Goal: Task Accomplishment & Management: Manage account settings

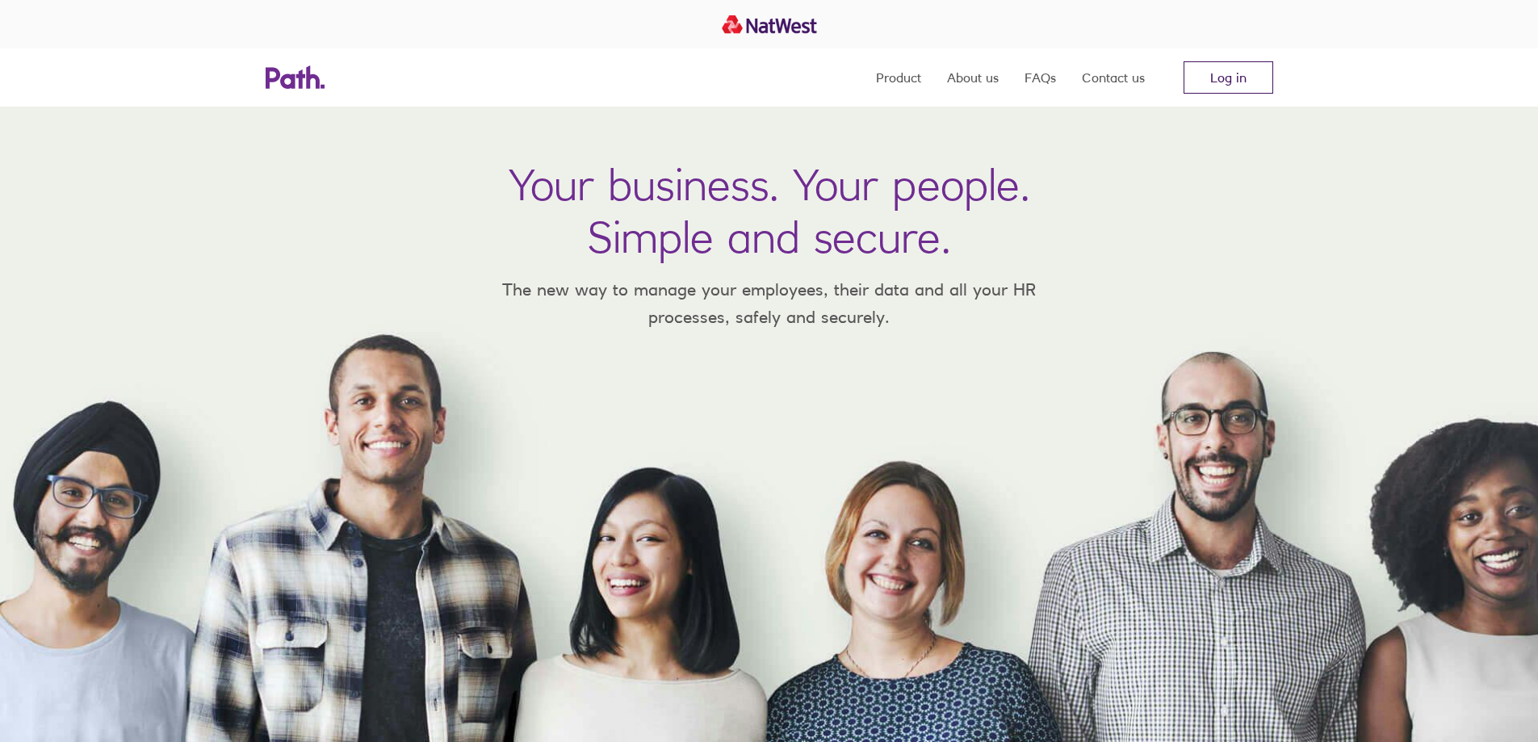
click at [1239, 77] on link "Log in" at bounding box center [1229, 77] width 90 height 32
click at [1237, 74] on link "Log in" at bounding box center [1229, 77] width 90 height 32
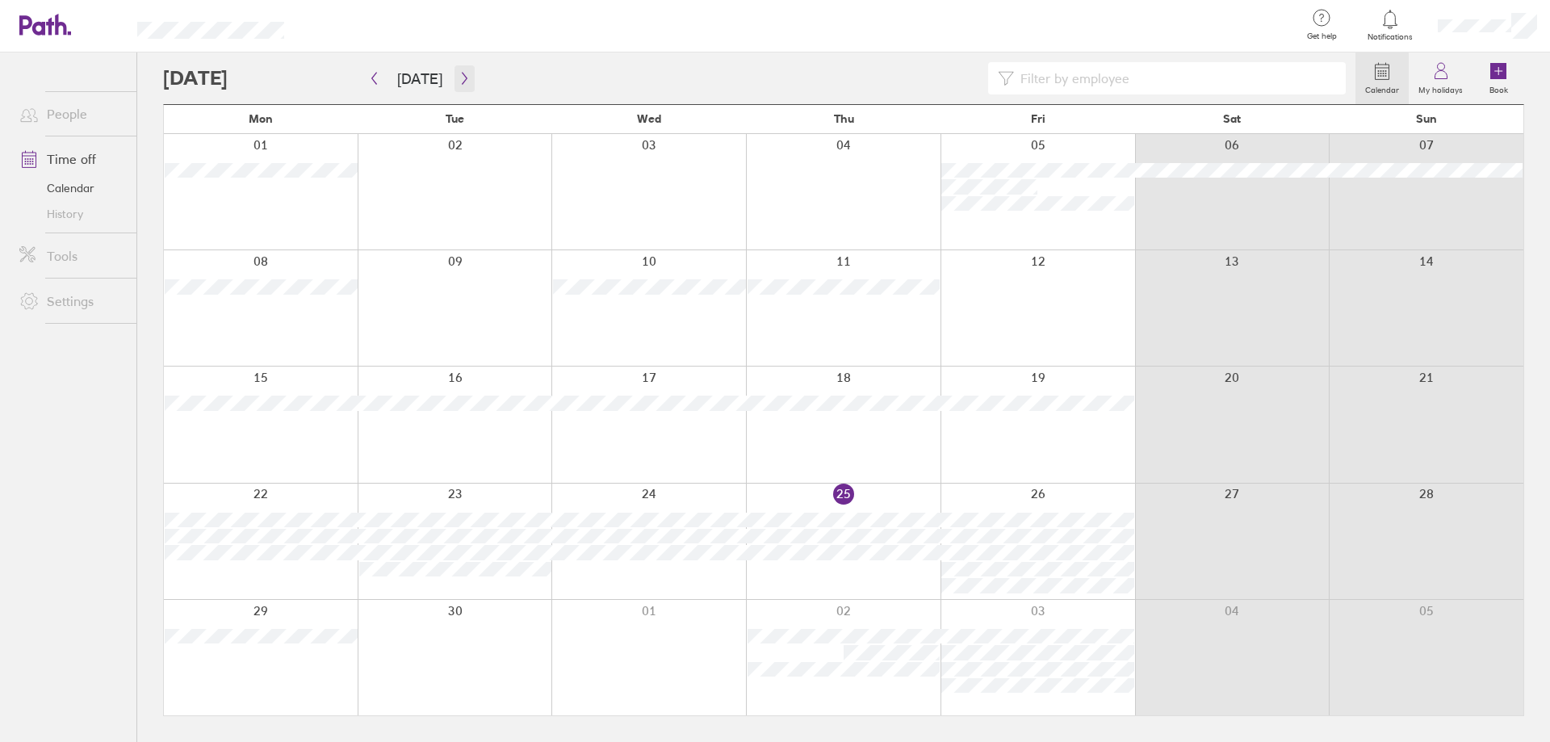
click at [462, 78] on icon "button" at bounding box center [464, 79] width 5 height 12
click at [462, 80] on icon "button" at bounding box center [464, 79] width 5 height 12
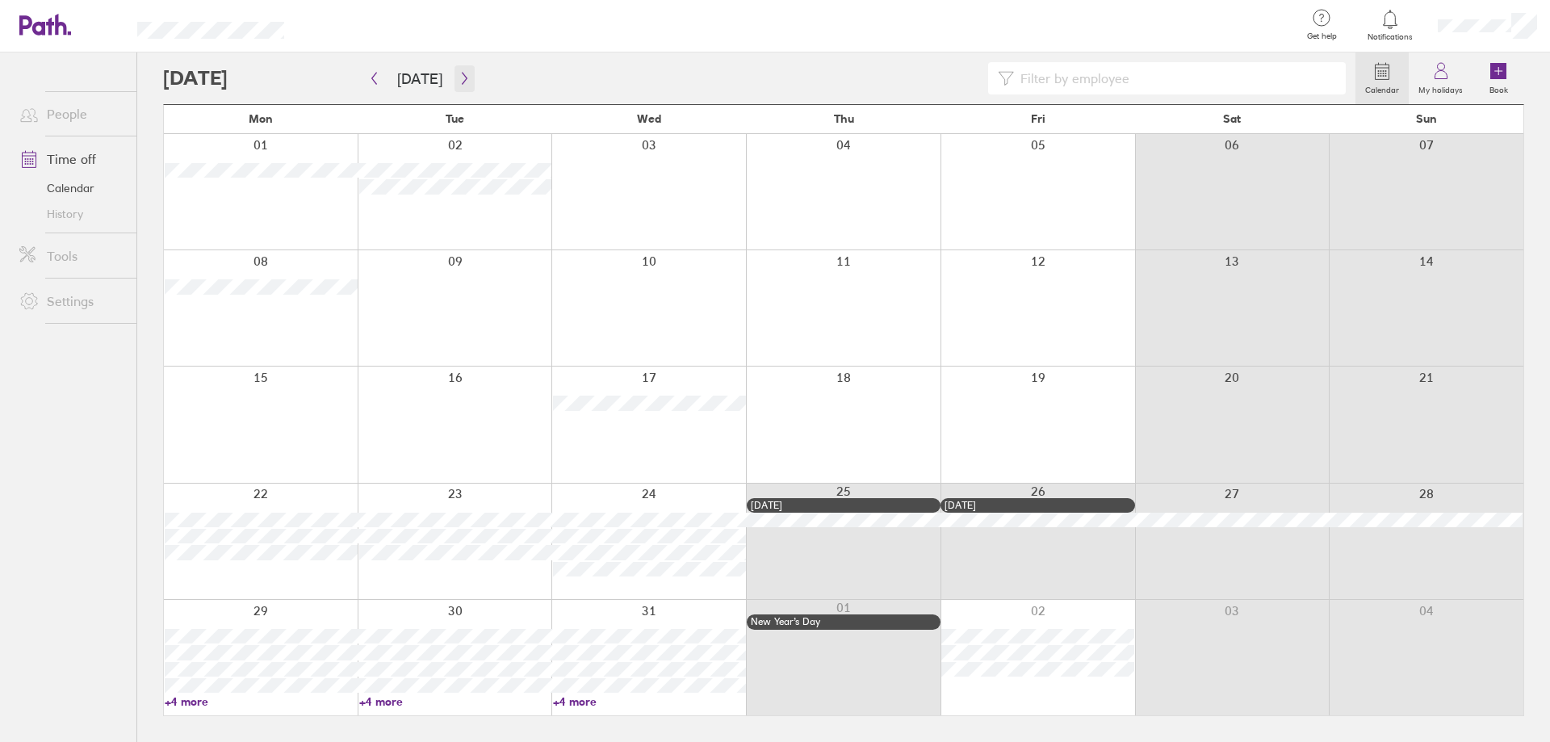
click at [462, 79] on icon "button" at bounding box center [464, 79] width 5 height 12
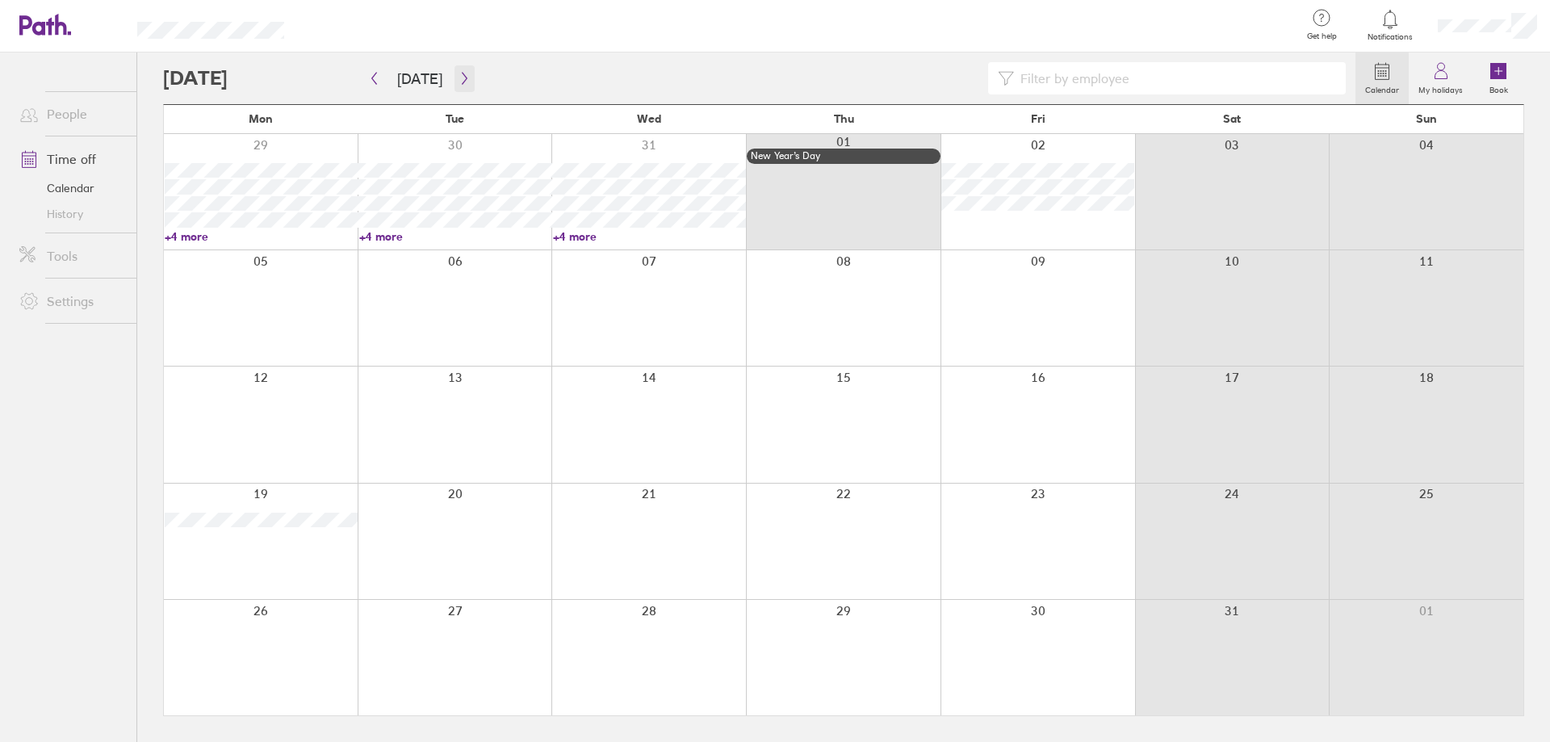
click at [459, 80] on icon "button" at bounding box center [465, 78] width 12 height 13
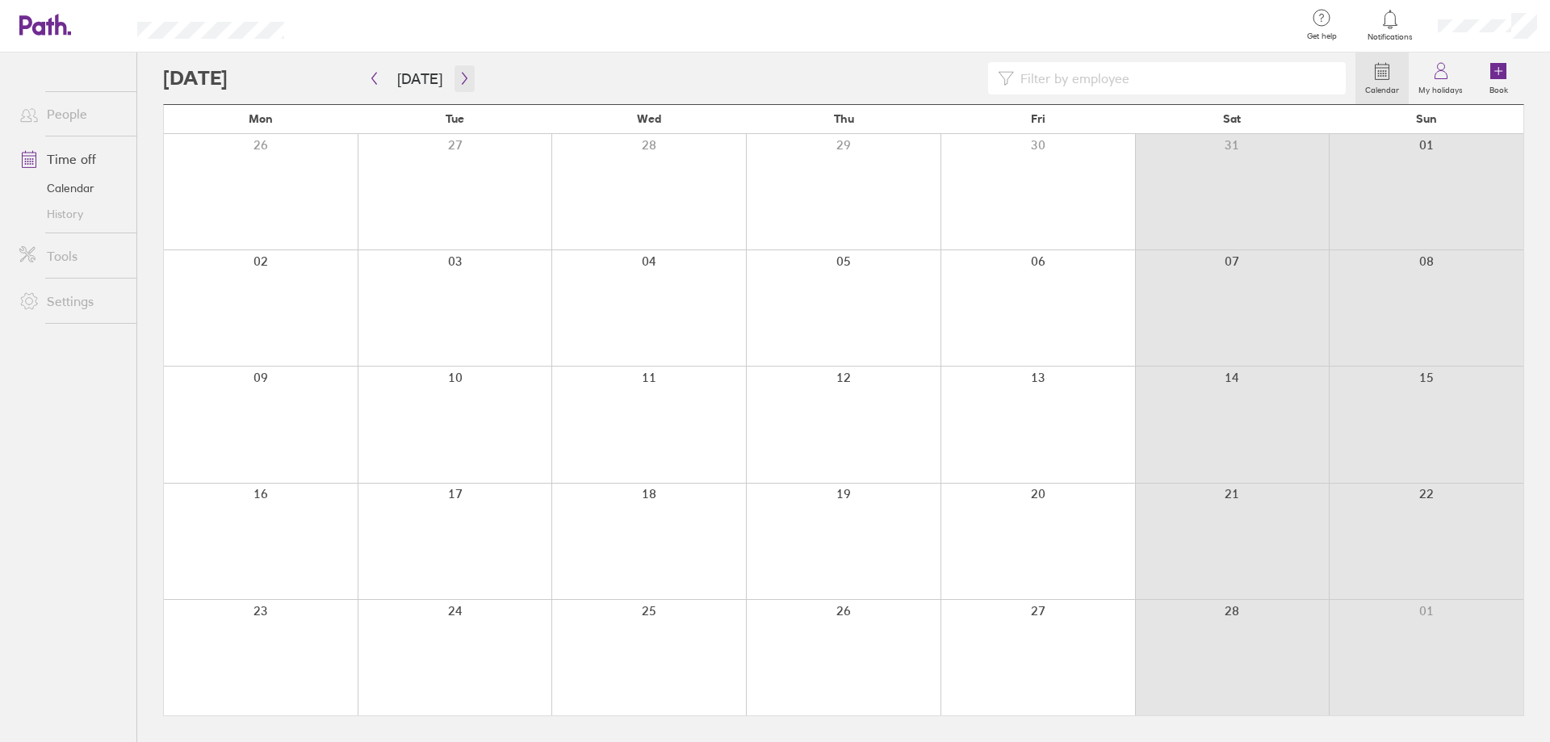
click at [459, 80] on icon "button" at bounding box center [465, 78] width 12 height 13
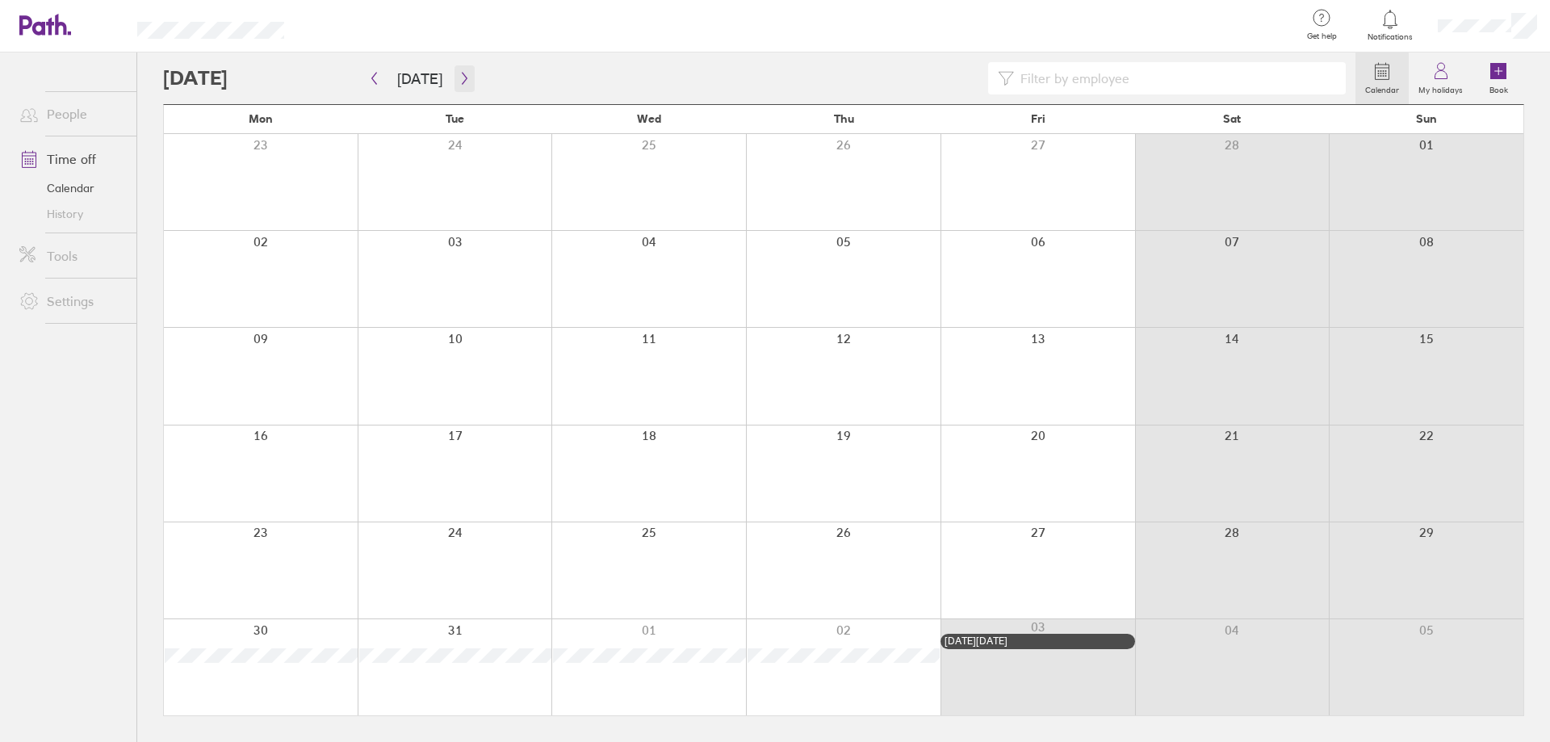
click at [459, 80] on icon "button" at bounding box center [465, 78] width 12 height 13
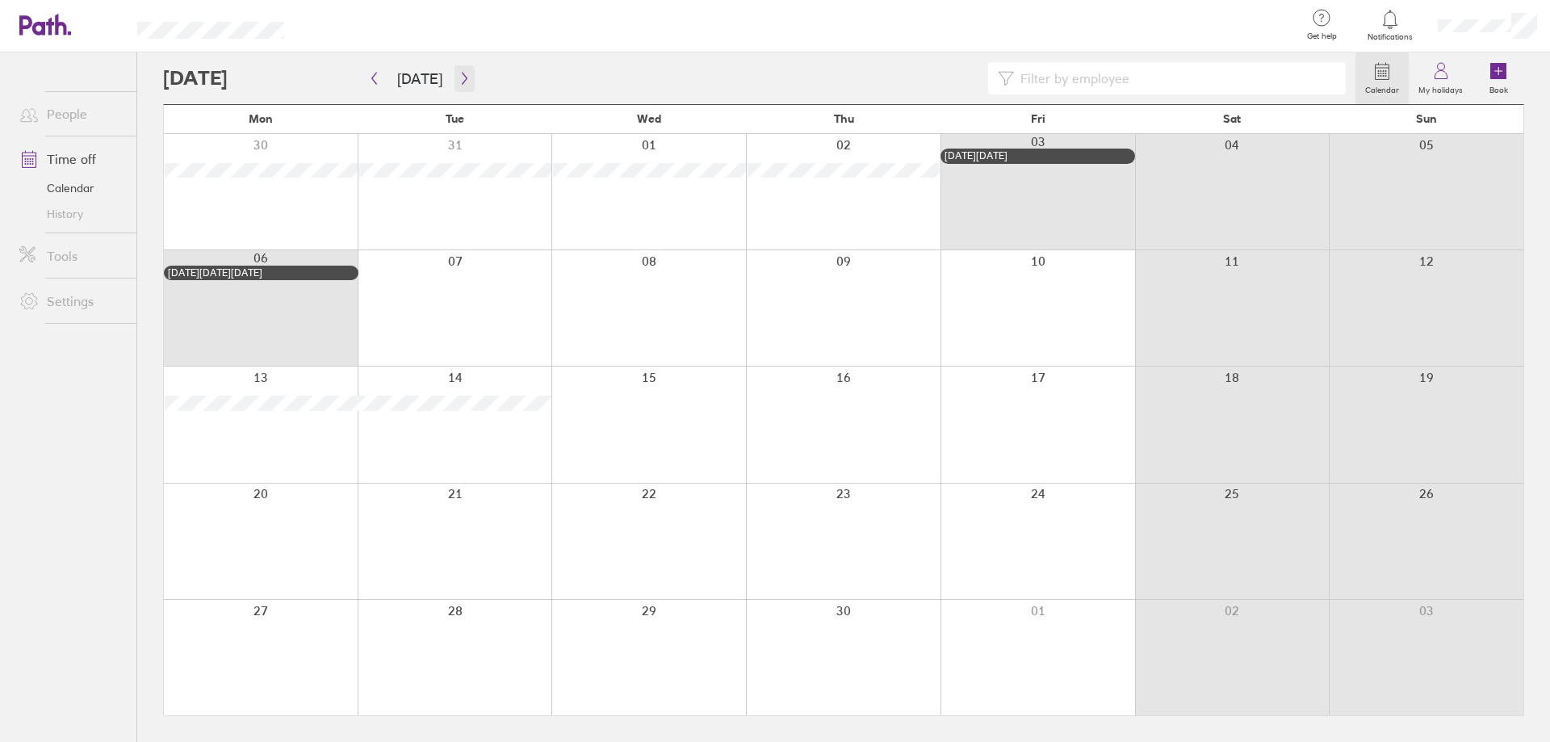
click at [459, 79] on icon "button" at bounding box center [465, 78] width 12 height 13
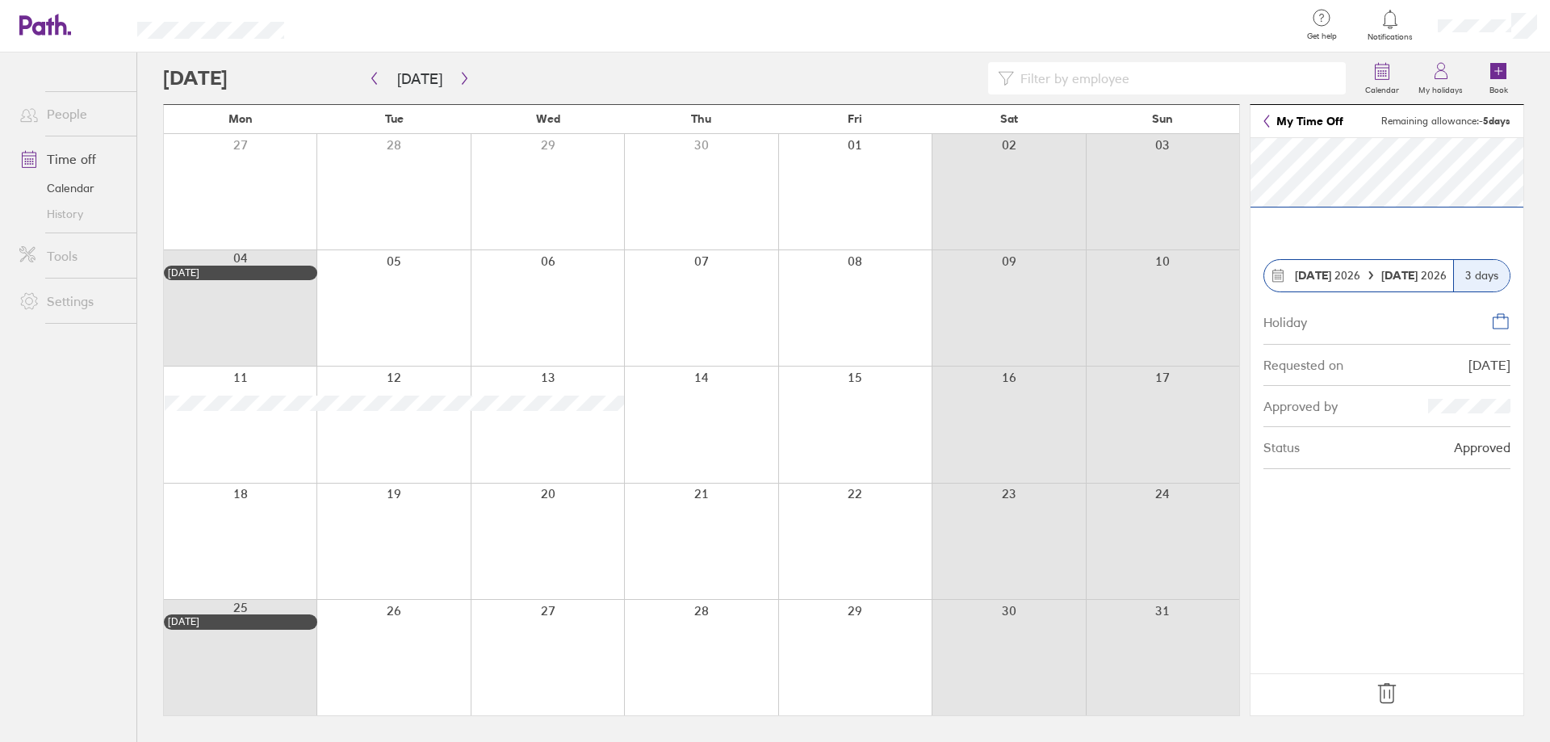
click at [1384, 692] on icon at bounding box center [1386, 693] width 17 height 19
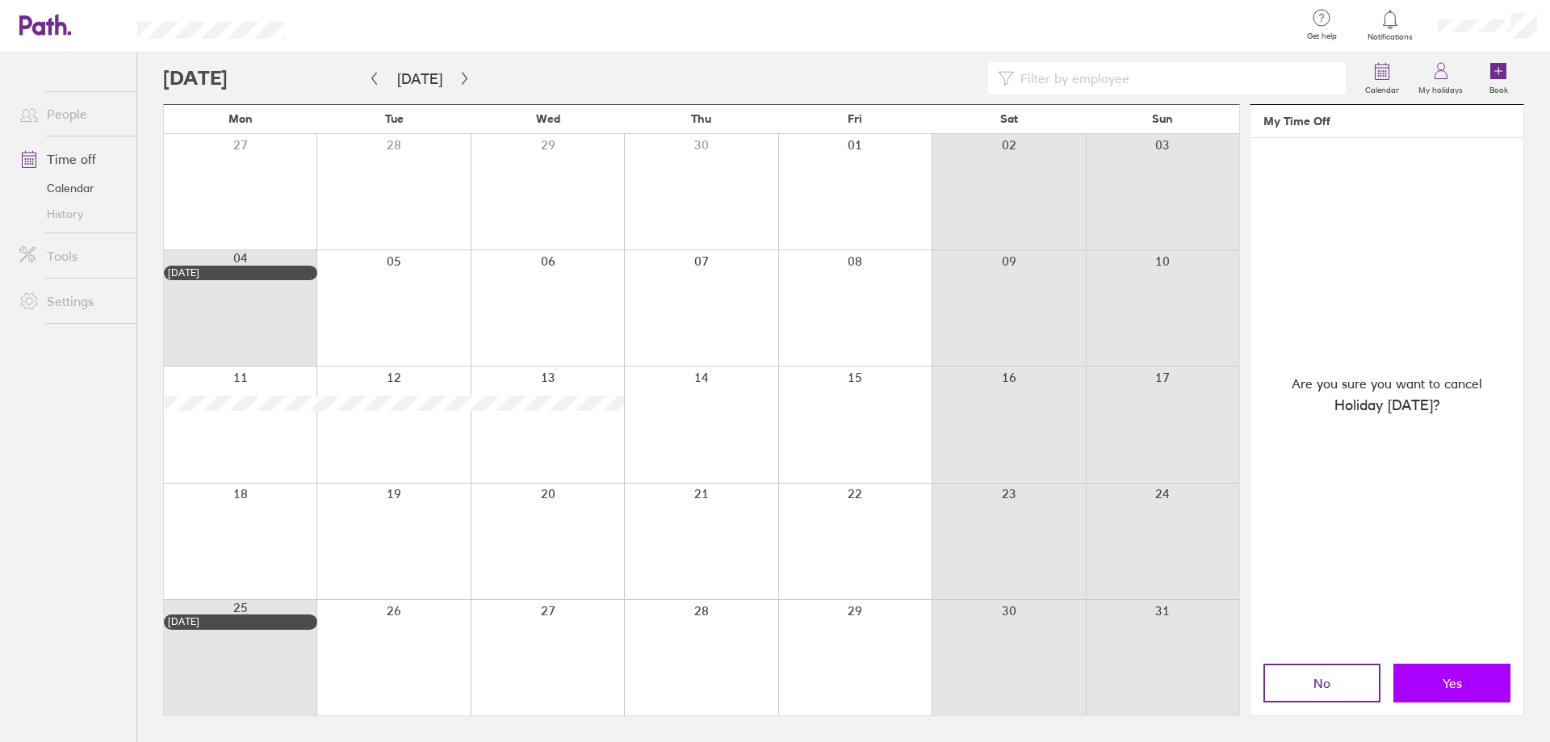
click at [1427, 677] on button "Yes" at bounding box center [1451, 683] width 117 height 39
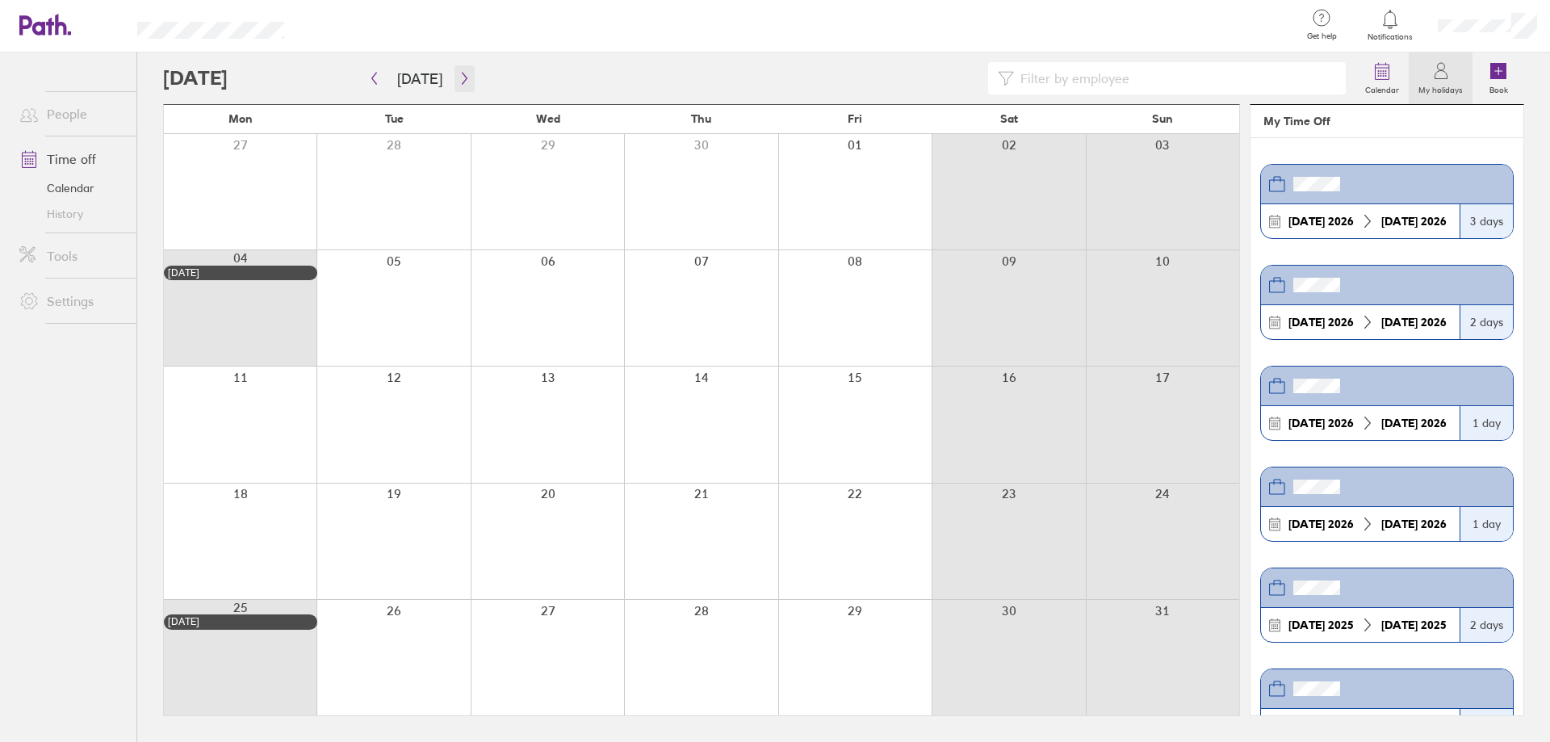
click at [462, 80] on icon "button" at bounding box center [464, 79] width 5 height 12
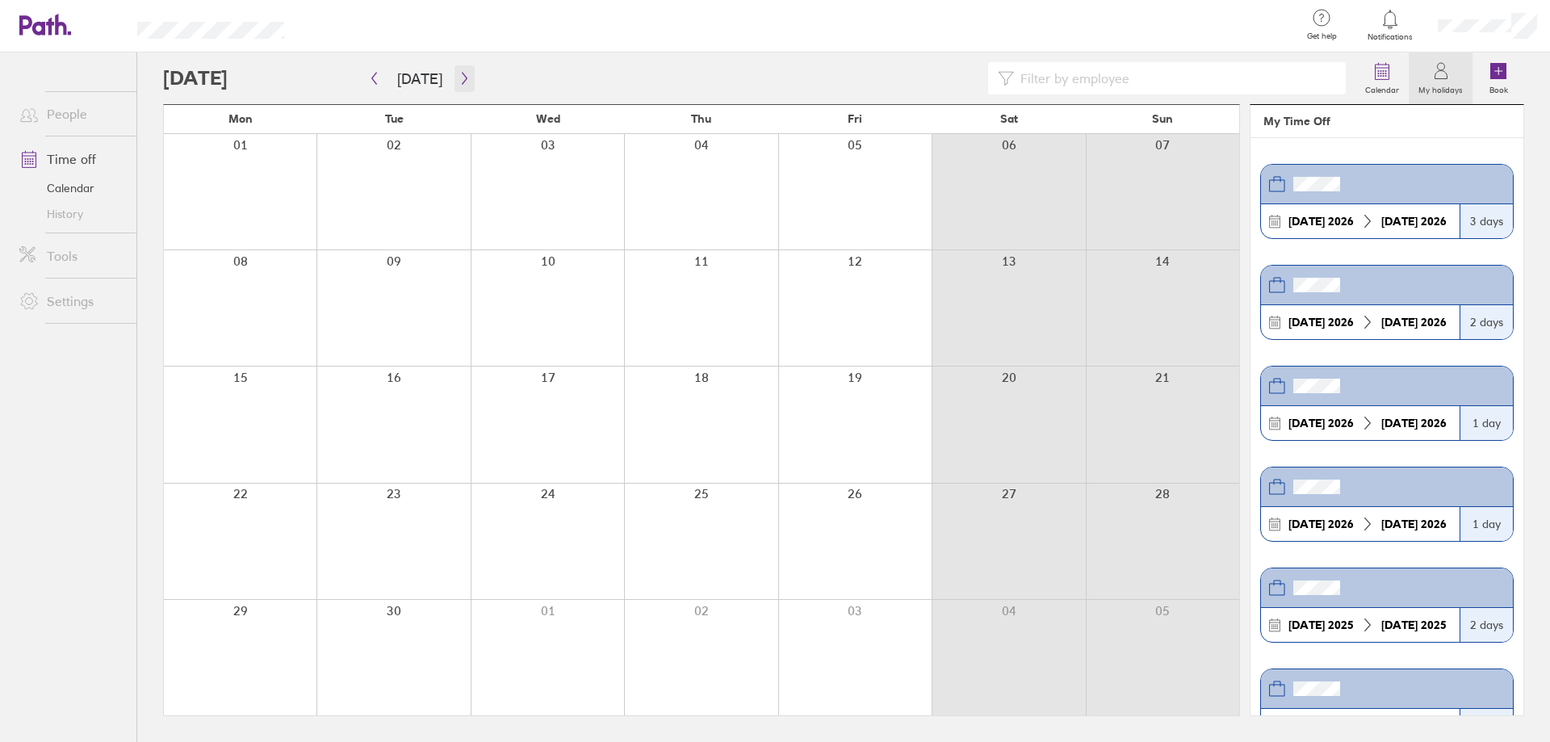
click at [462, 80] on icon "button" at bounding box center [464, 79] width 5 height 12
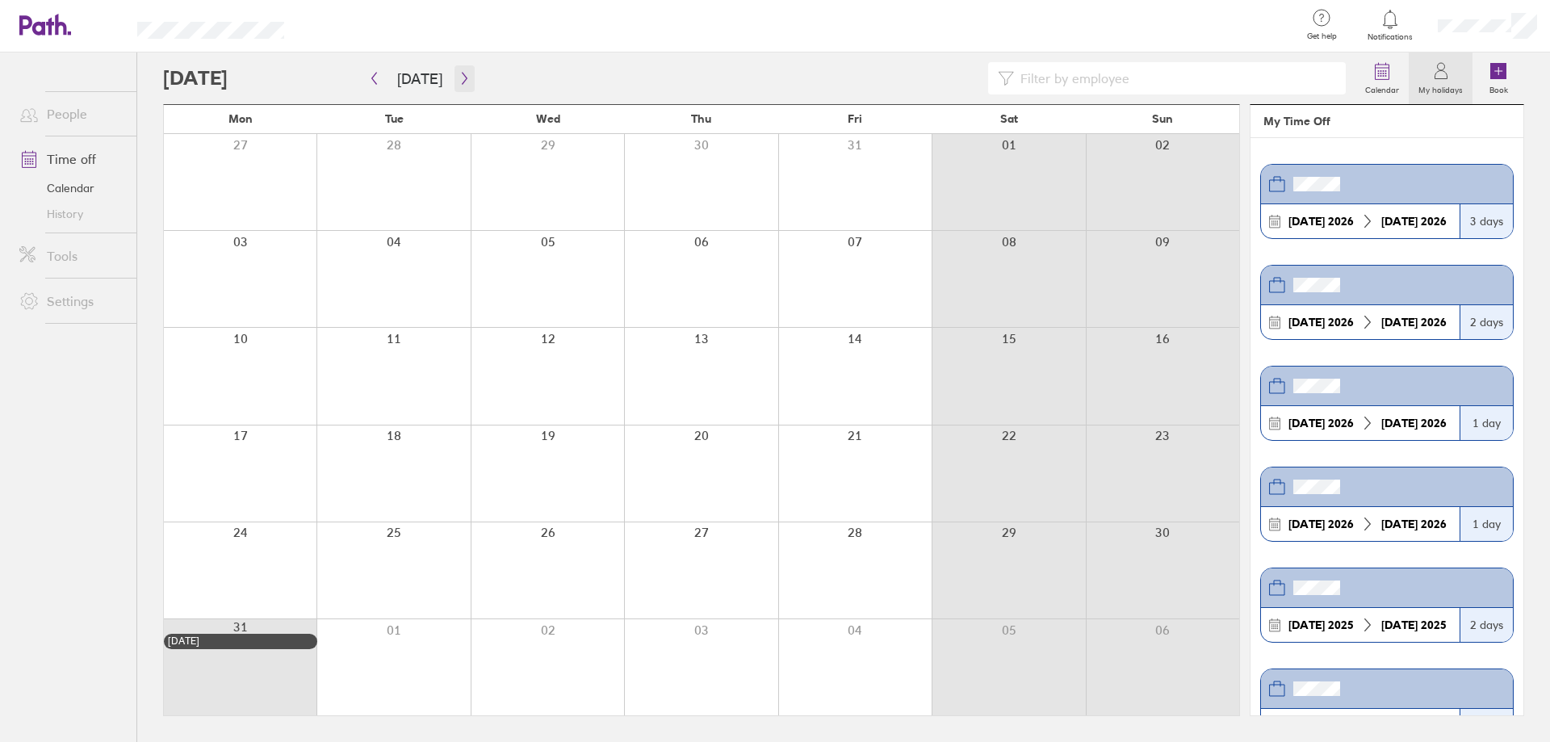
click at [462, 79] on icon "button" at bounding box center [464, 79] width 5 height 12
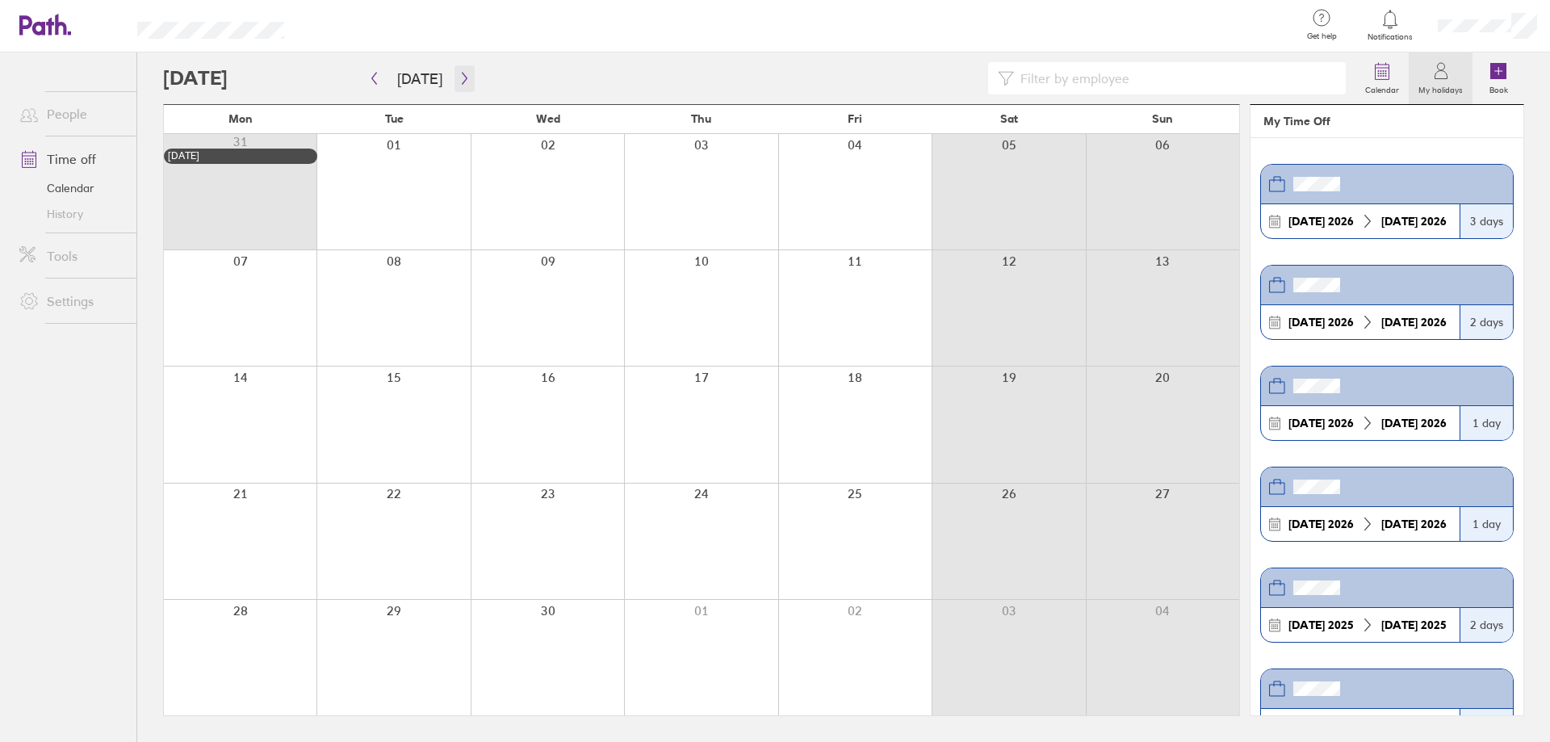
click at [462, 79] on icon "button" at bounding box center [464, 79] width 5 height 12
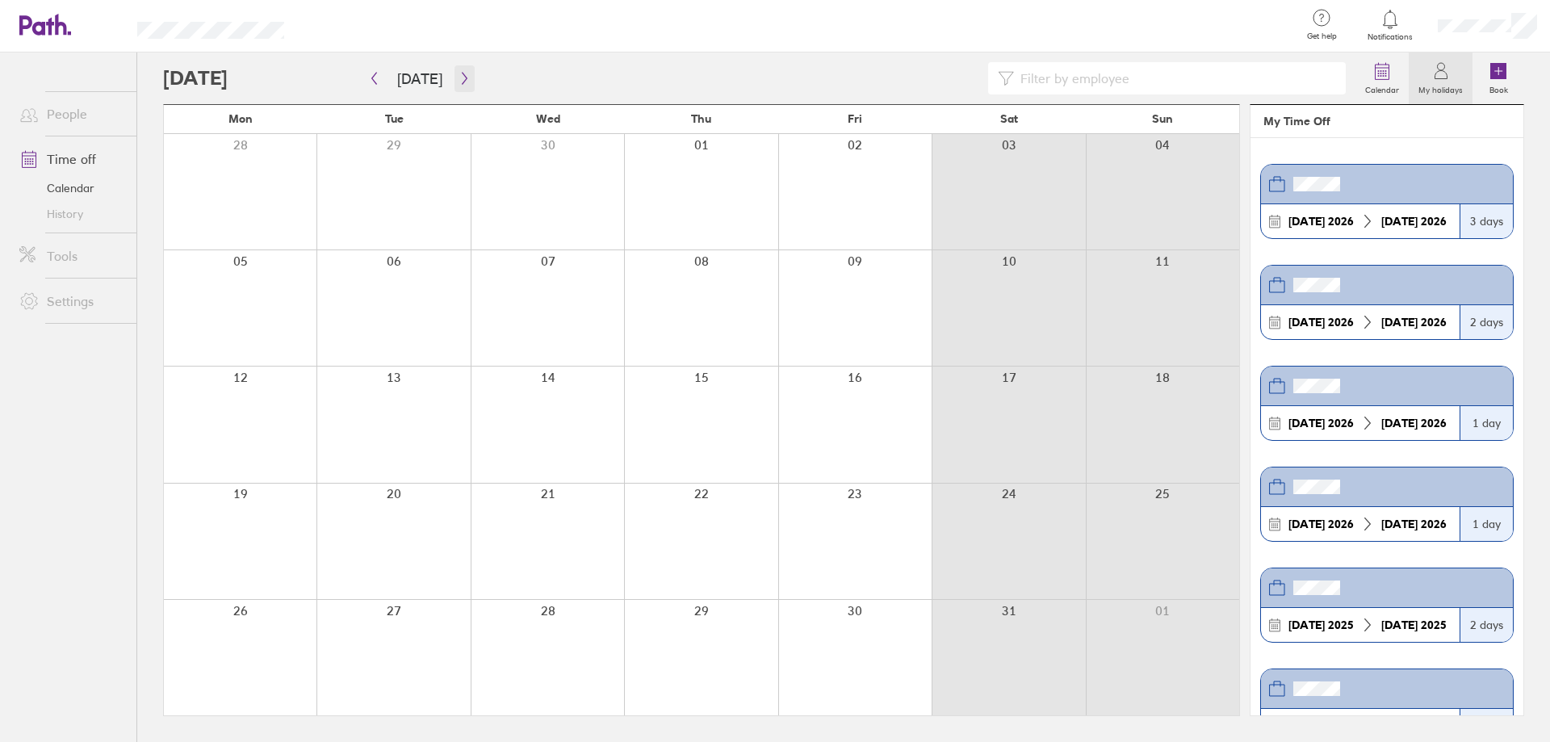
click at [462, 79] on icon "button" at bounding box center [464, 79] width 5 height 12
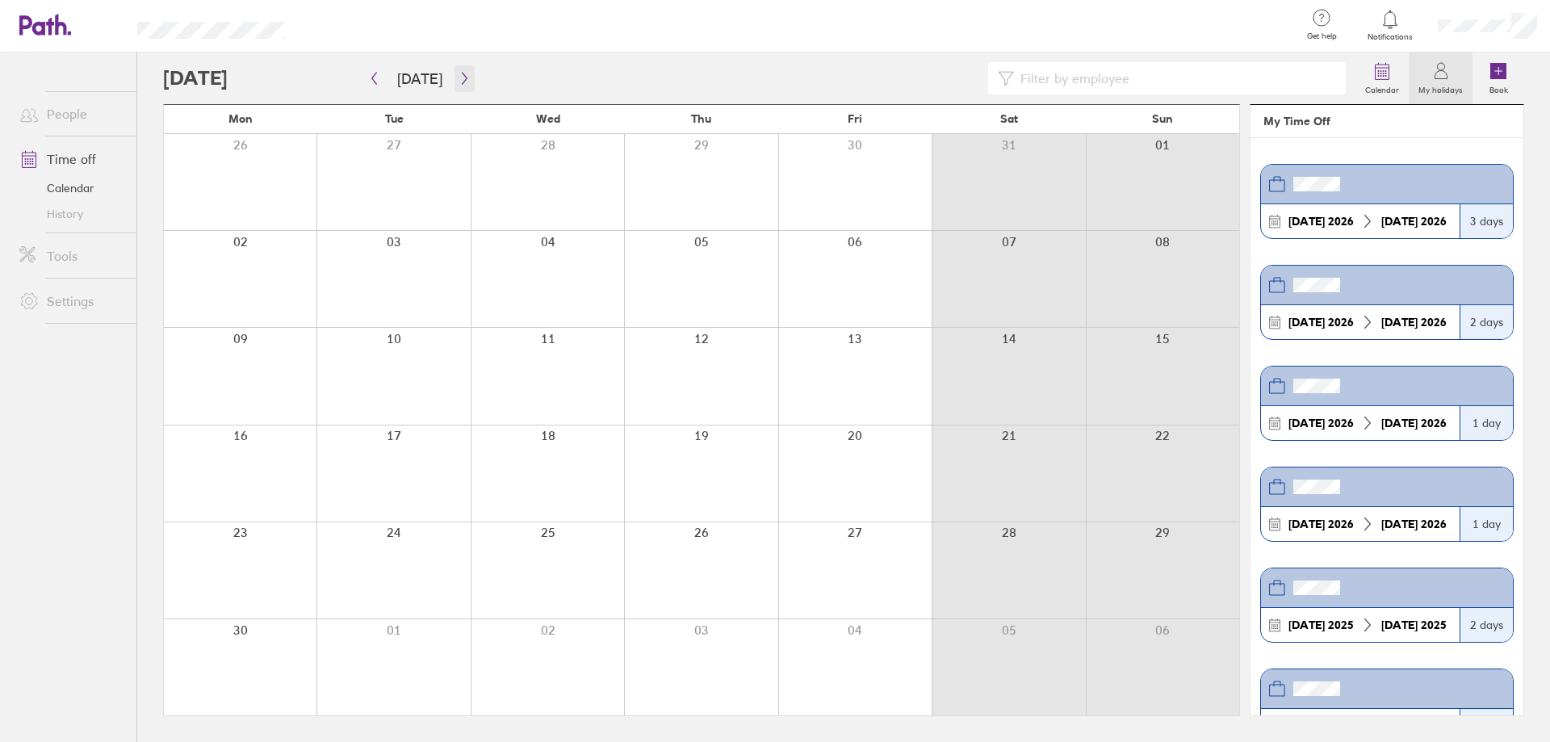
click at [462, 79] on icon "button" at bounding box center [464, 79] width 5 height 12
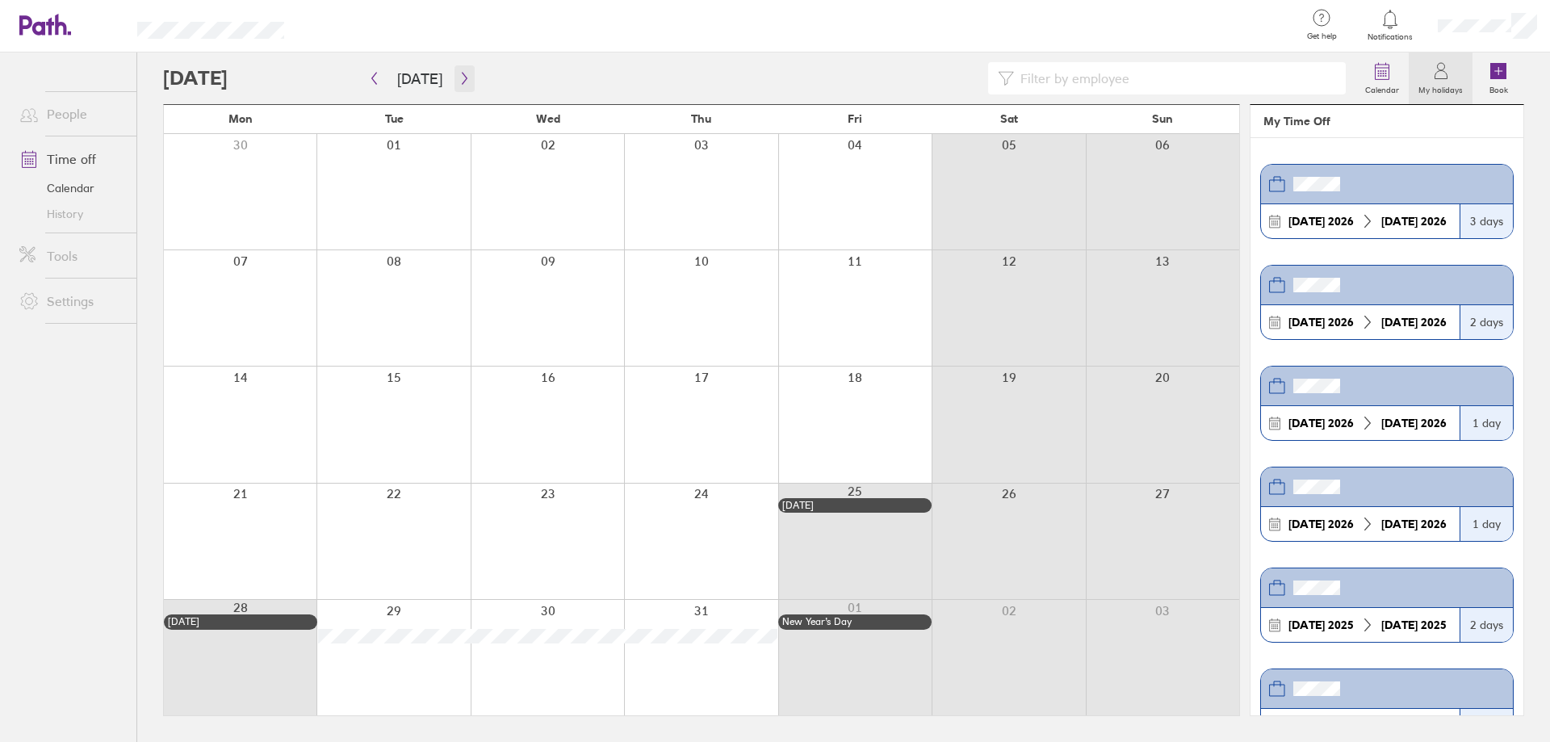
click at [462, 81] on icon "button" at bounding box center [465, 78] width 12 height 13
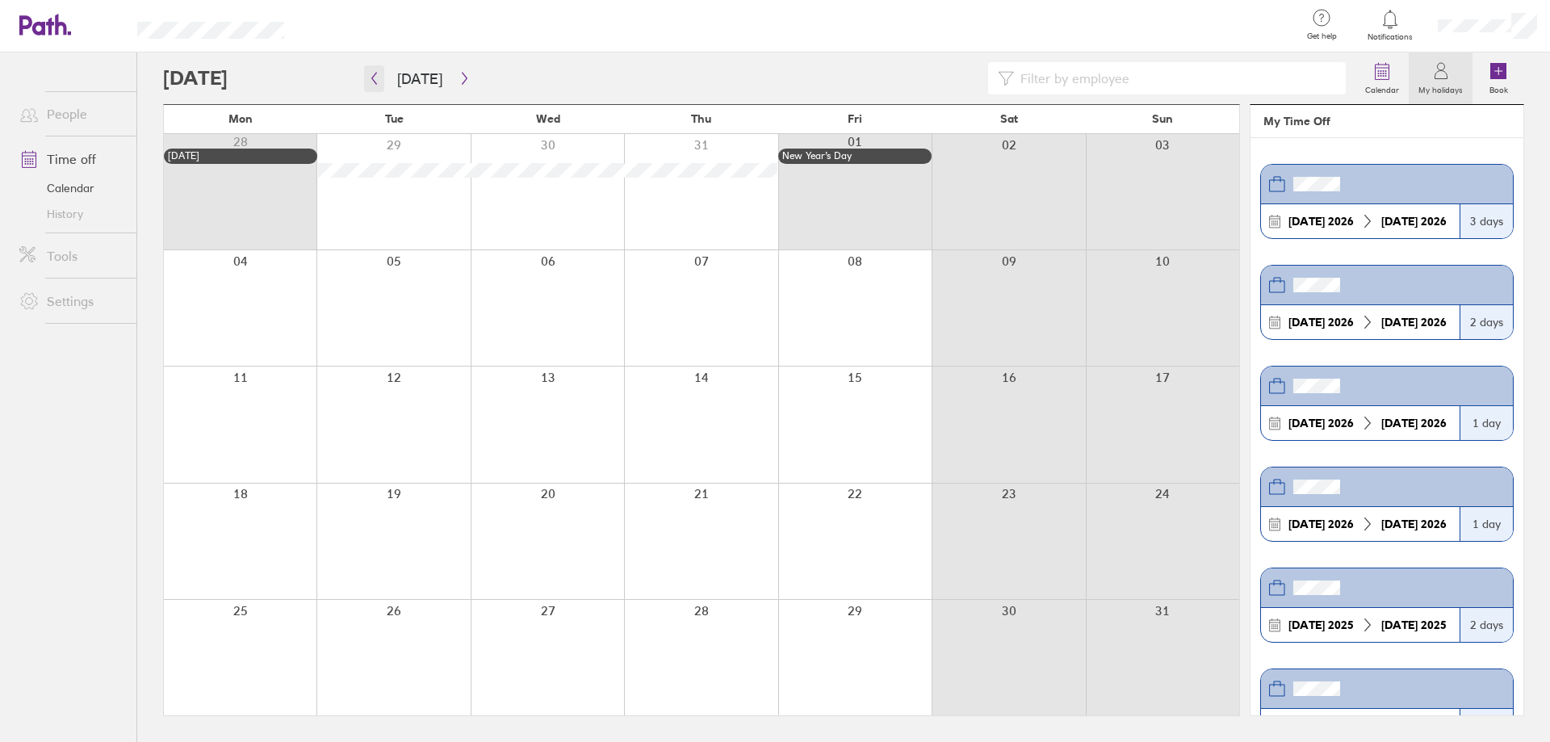
click at [372, 83] on icon "button" at bounding box center [374, 78] width 12 height 13
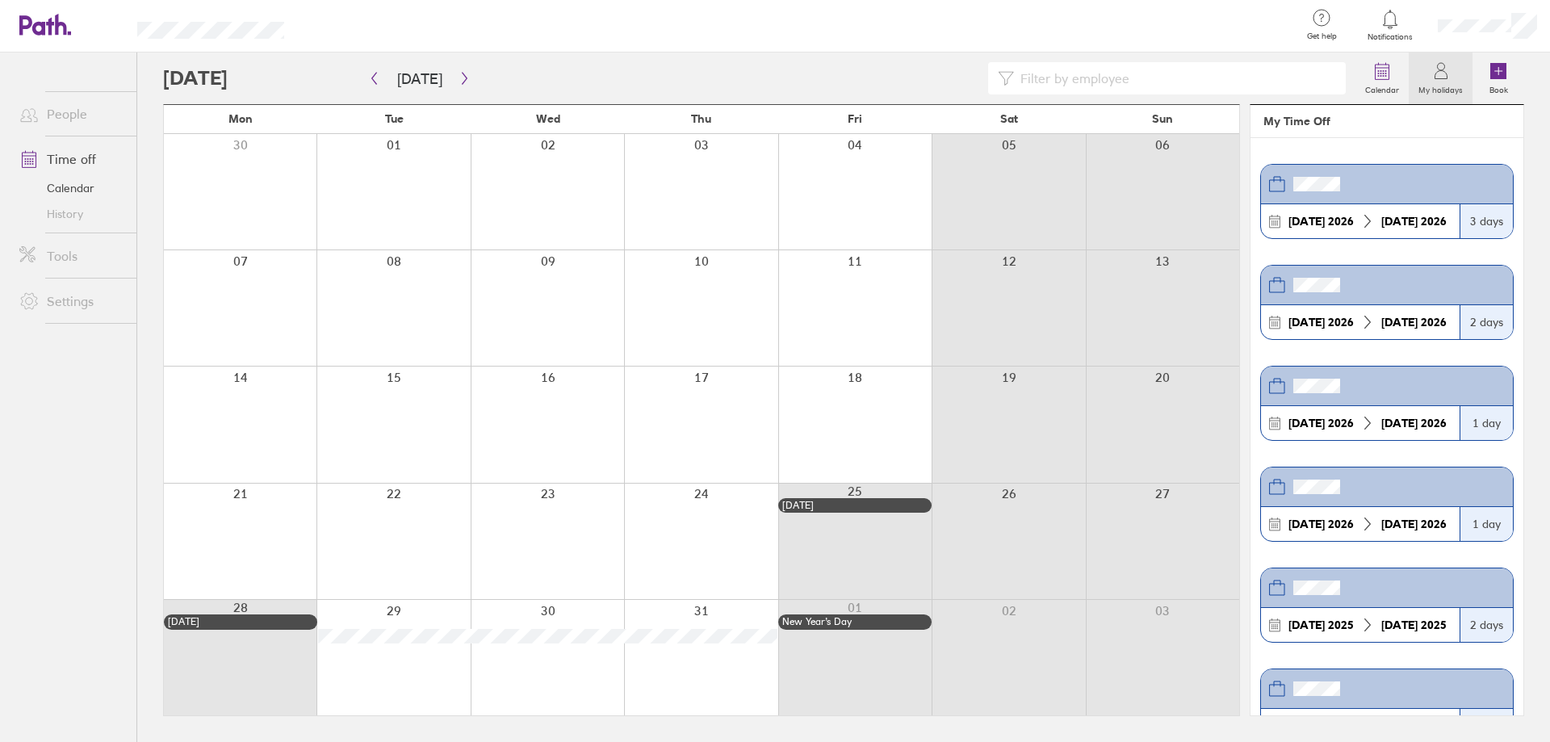
drag, startPoint x: 1510, startPoint y: 177, endPoint x: 1515, endPoint y: 199, distance: 23.3
click at [1515, 199] on section "29 Dec 2026 31 Dec 2026 3 days 13 Apr 2026 14 Apr 2026 2 days 19 Jan 2026 19 Ja…" at bounding box center [1387, 426] width 273 height 577
